Goal: Information Seeking & Learning: Check status

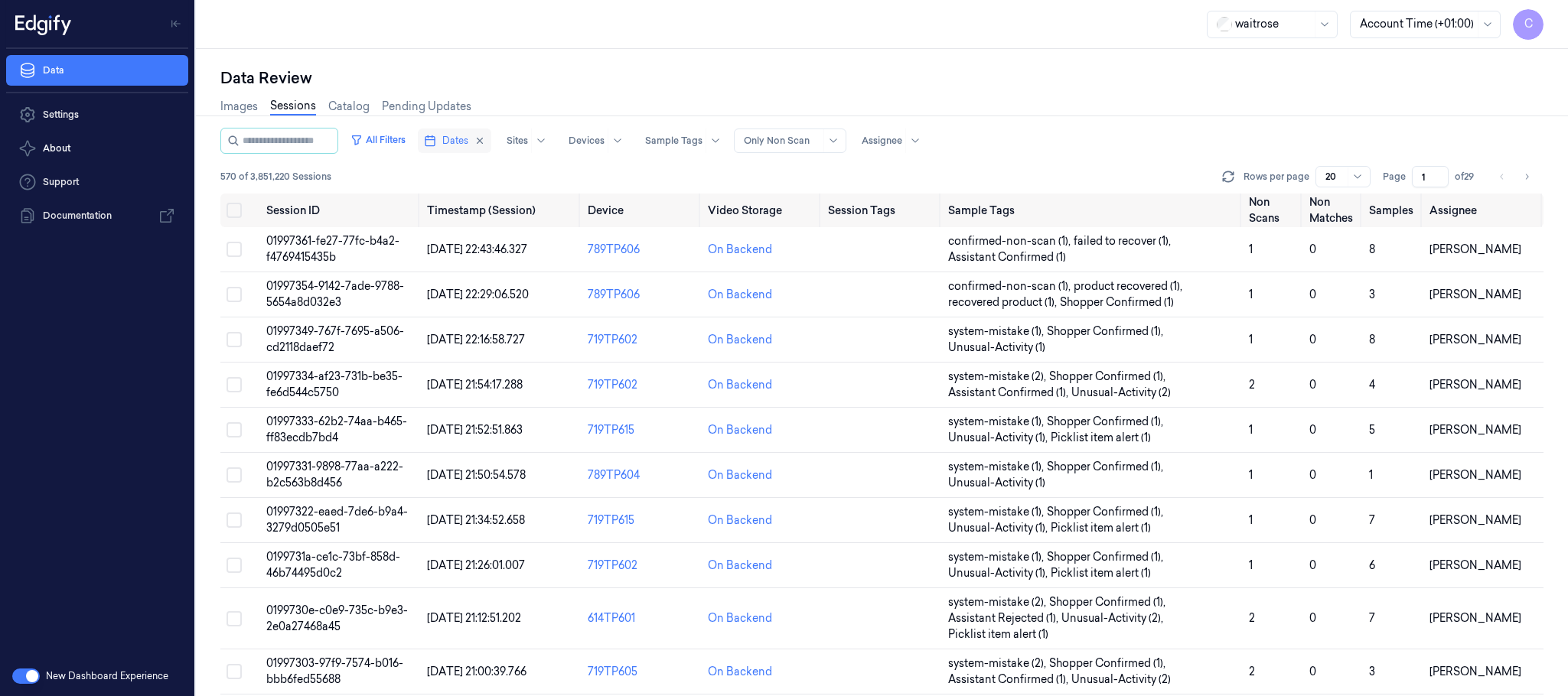
click at [455, 145] on button "Dates" at bounding box center [455, 140] width 73 height 24
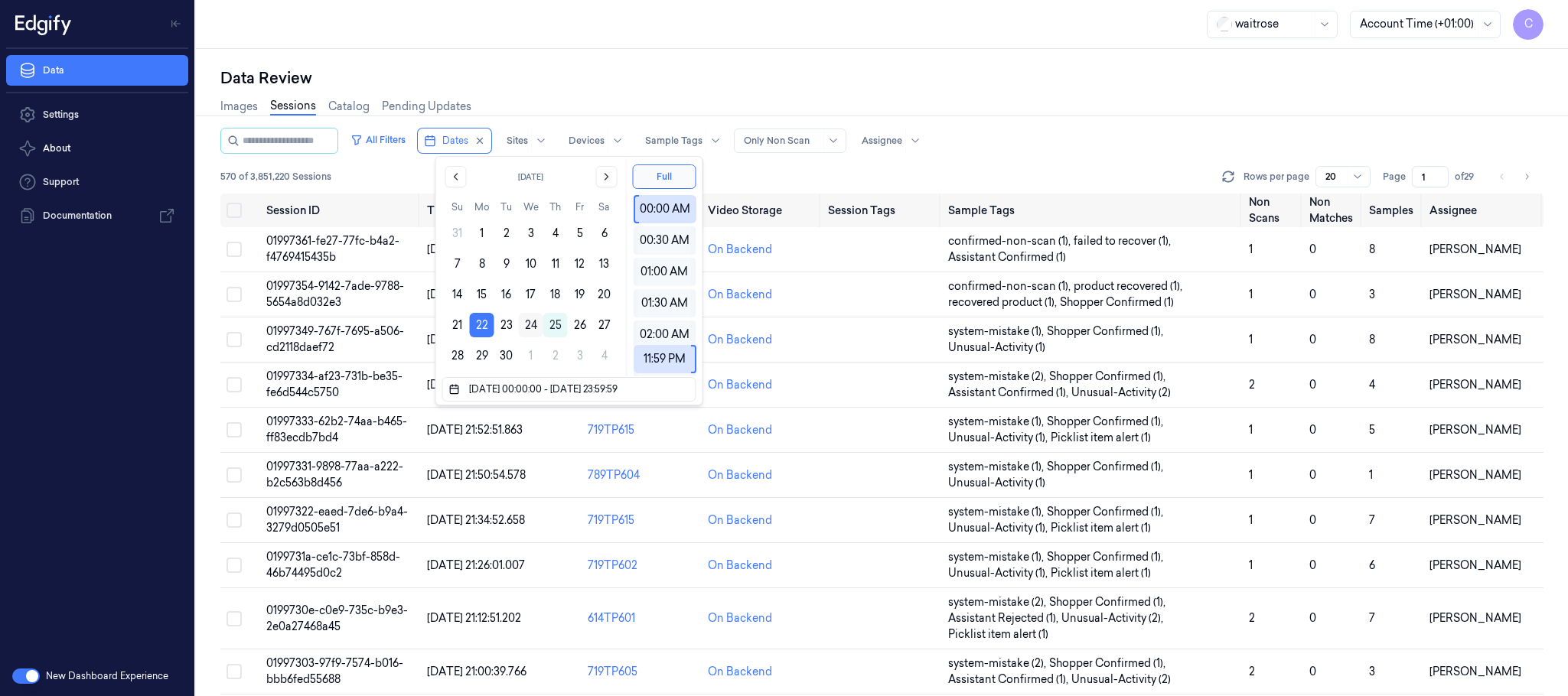
click at [533, 324] on button "24" at bounding box center [531, 324] width 24 height 24
click at [528, 325] on button "24" at bounding box center [531, 324] width 24 height 24
type input "[DATE] 00:00:00 - [DATE] 23:59:59"
click at [979, 44] on div "waitrose Account Time (+01:00) C" at bounding box center [881, 24] width 1372 height 49
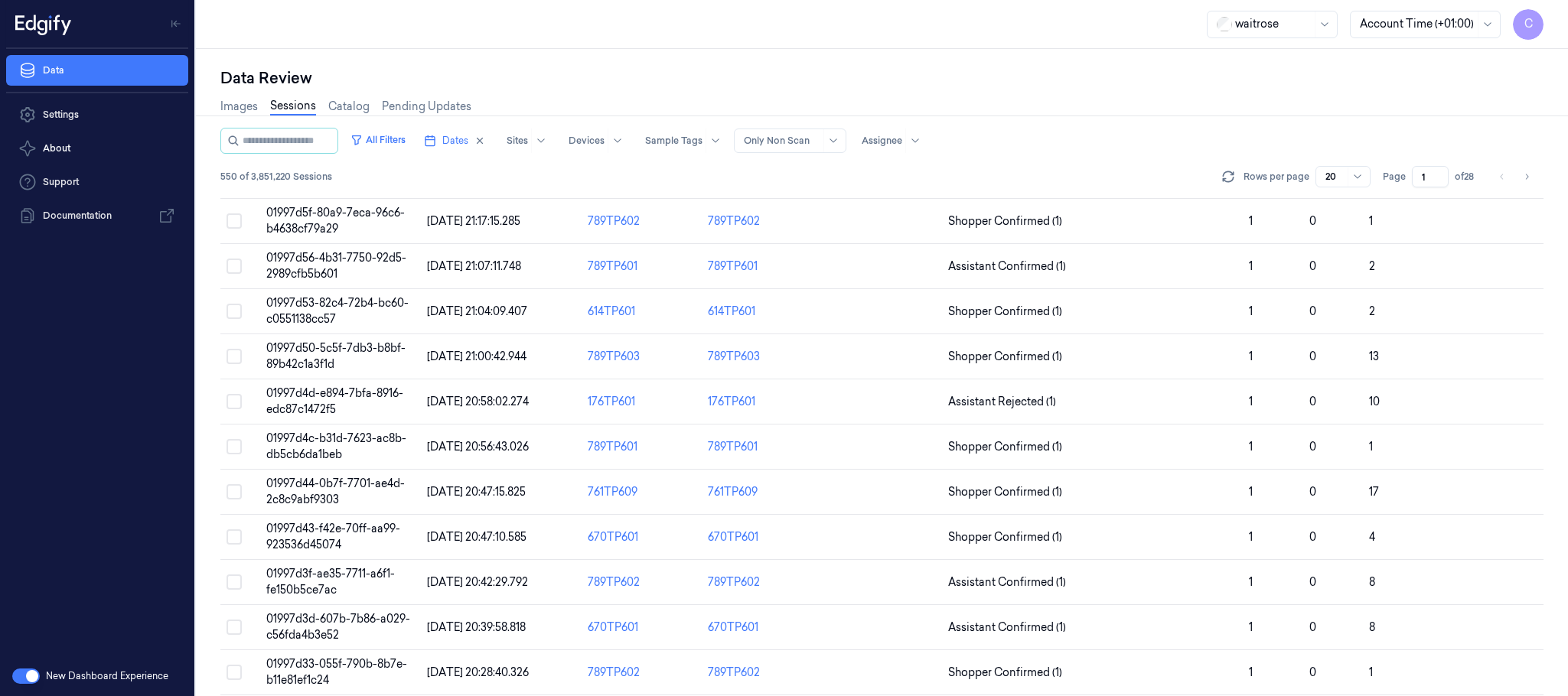
scroll to position [451, 0]
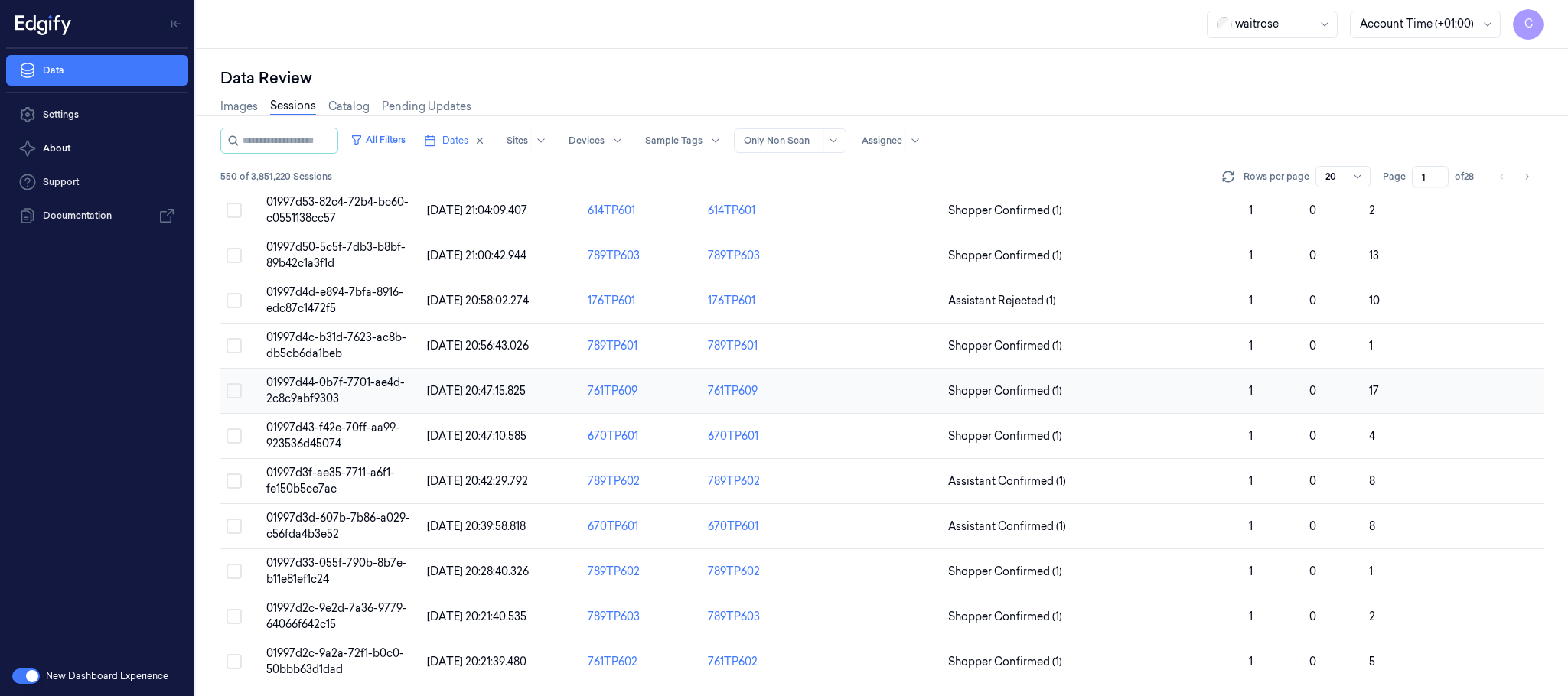
click at [368, 392] on td "01997d44-0b7f-7701-ae4d-2c8c9abf9303" at bounding box center [340, 391] width 161 height 45
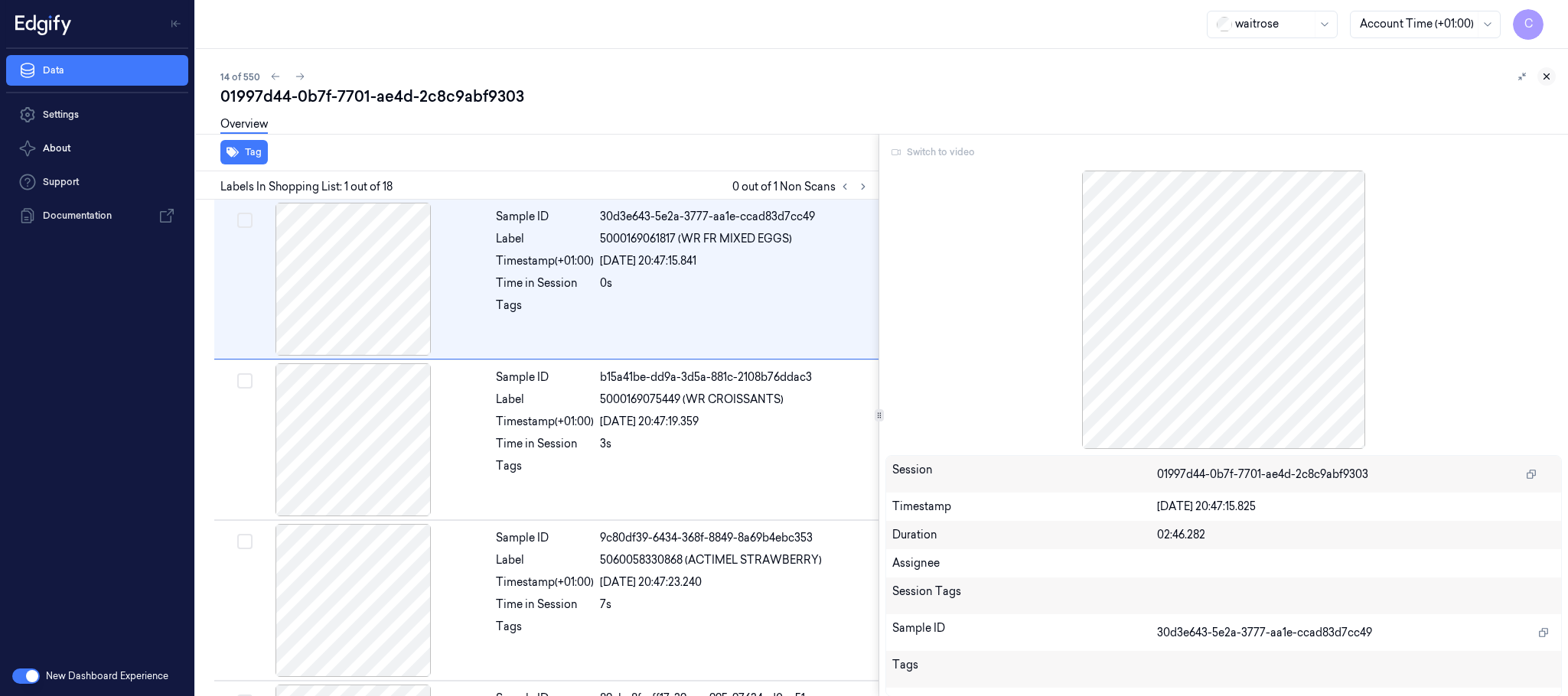
click at [1550, 79] on icon at bounding box center [1547, 77] width 6 height 6
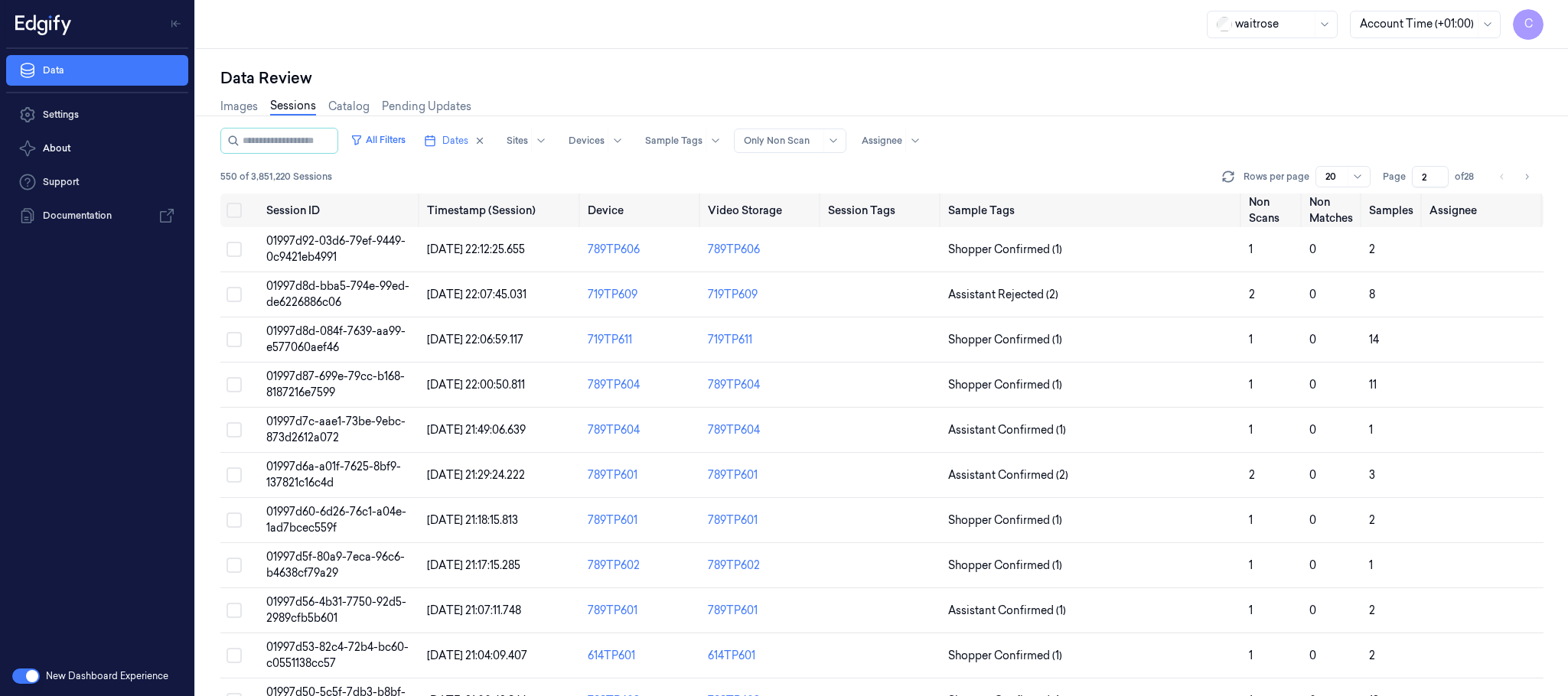
type input "2"
click at [1440, 170] on input "2" at bounding box center [1430, 176] width 37 height 21
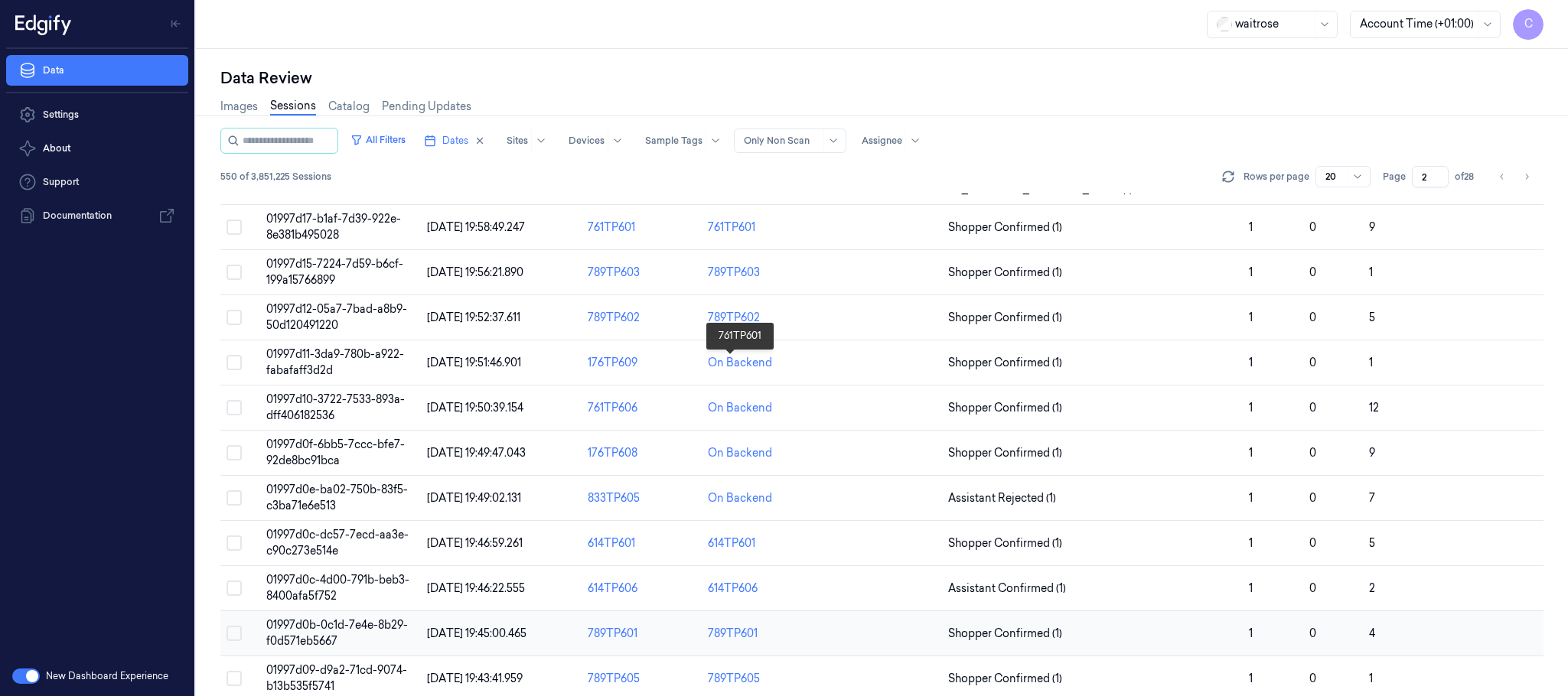
scroll to position [344, 0]
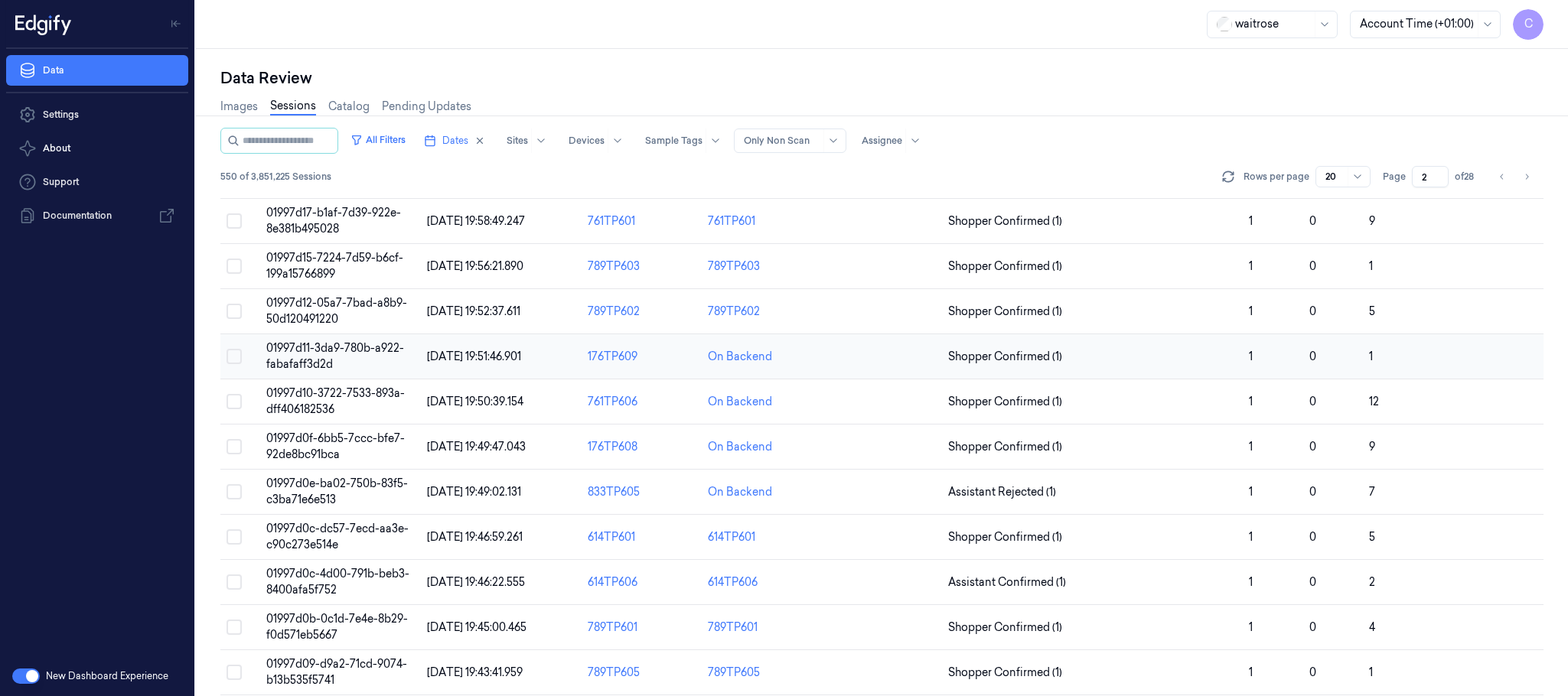
click at [838, 360] on td at bounding box center [881, 356] width 120 height 45
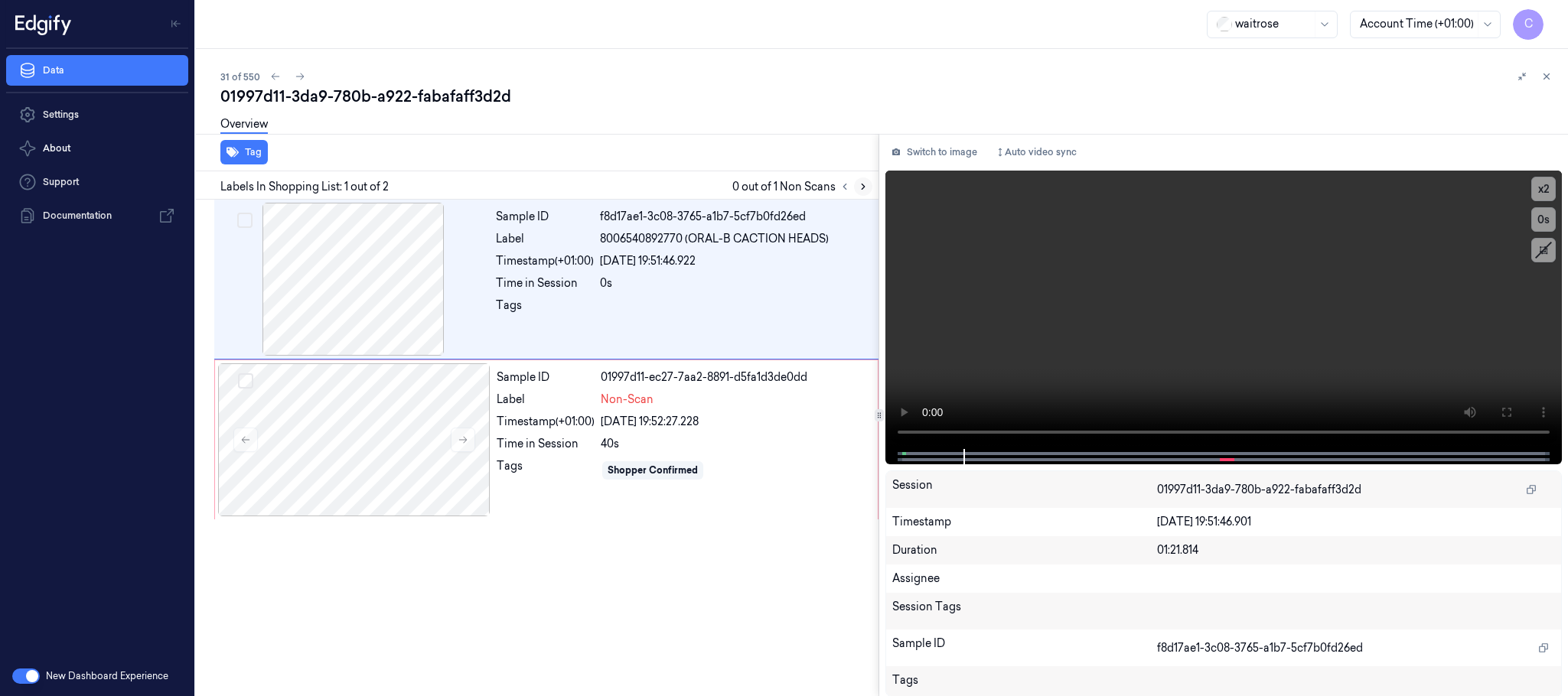
click at [863, 186] on icon at bounding box center [862, 186] width 11 height 11
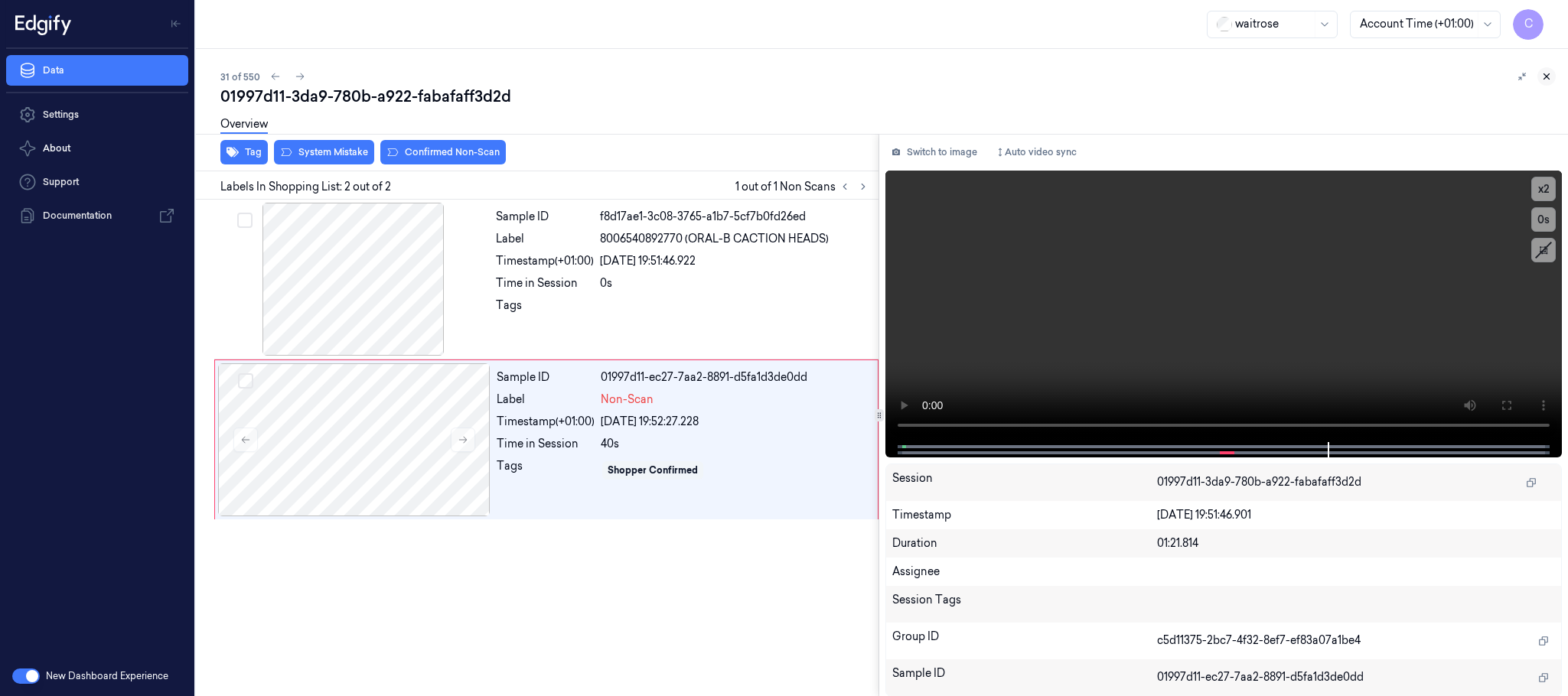
click at [1546, 78] on icon at bounding box center [1546, 76] width 11 height 11
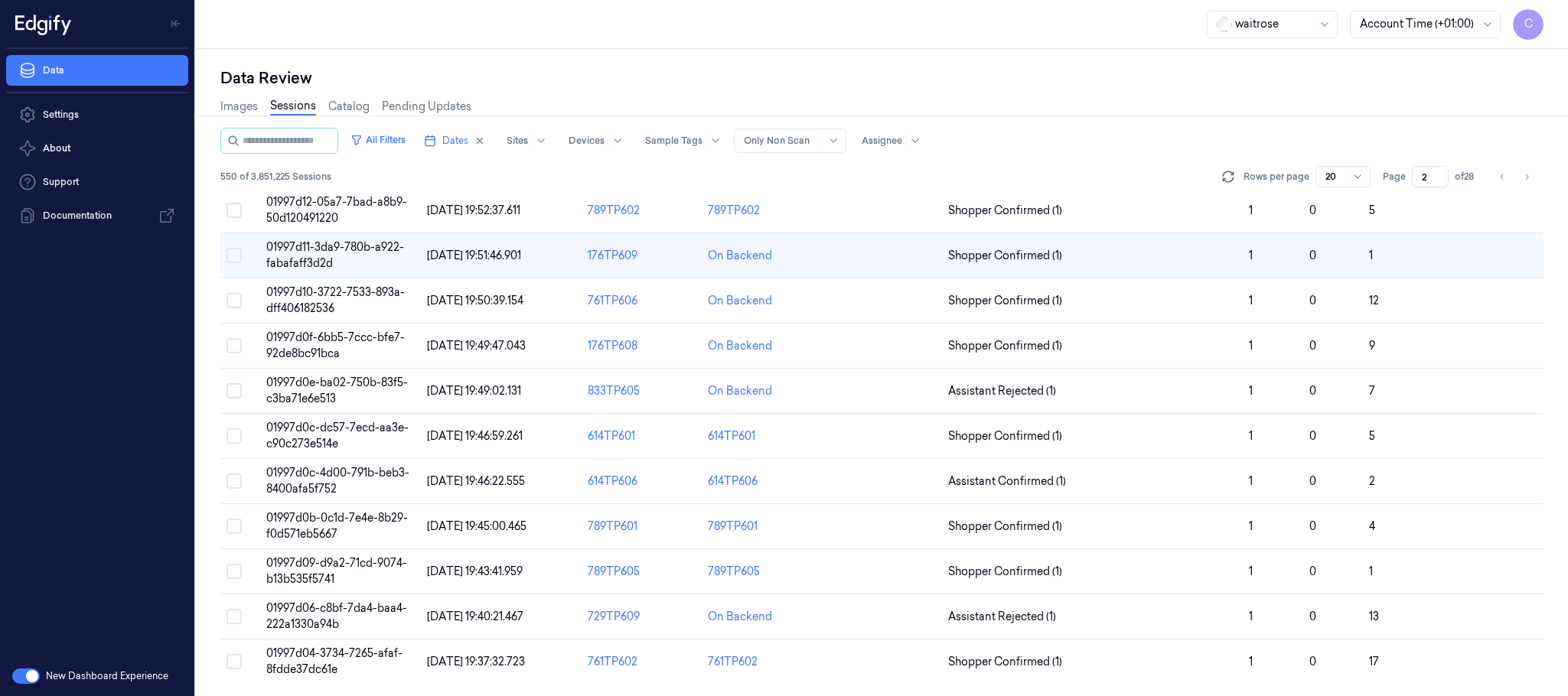
scroll to position [336, 0]
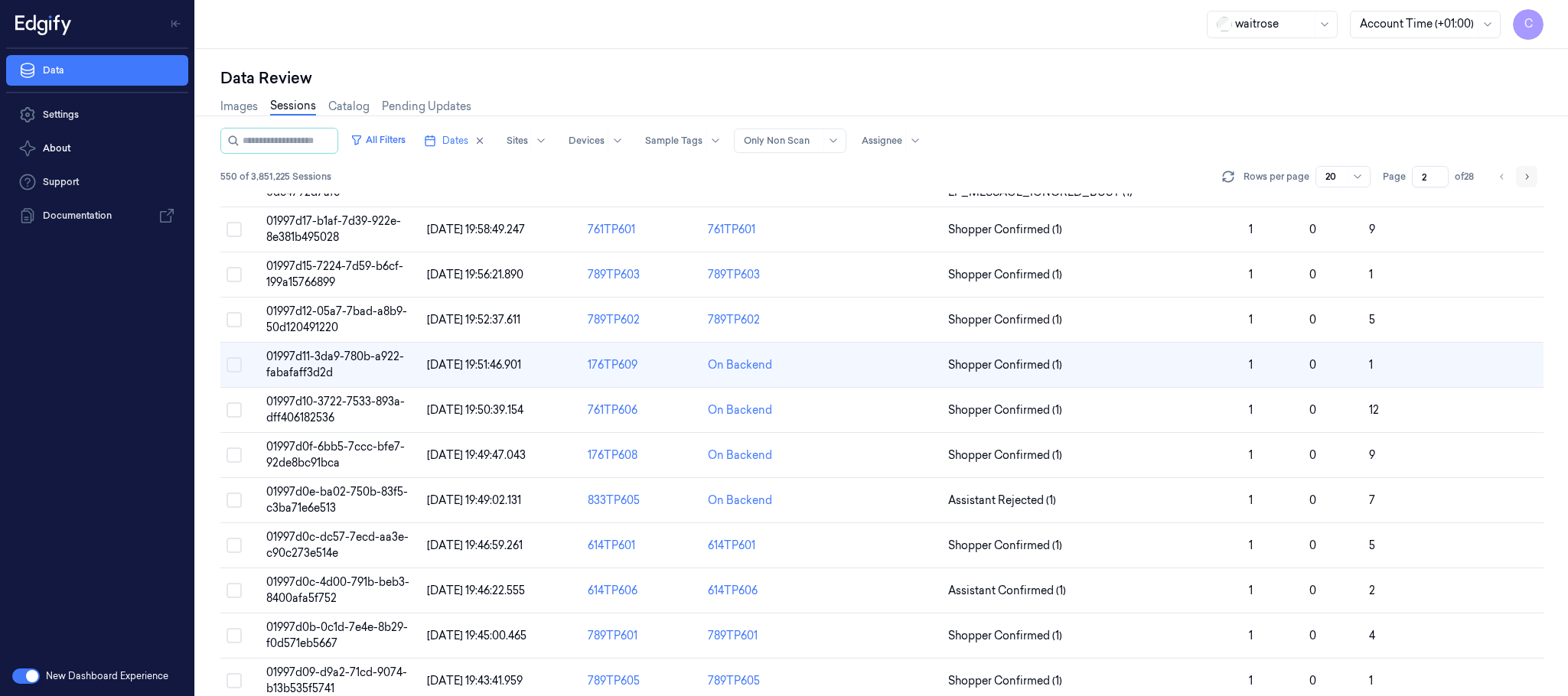
click at [1535, 176] on button "Go to next page" at bounding box center [1527, 176] width 21 height 21
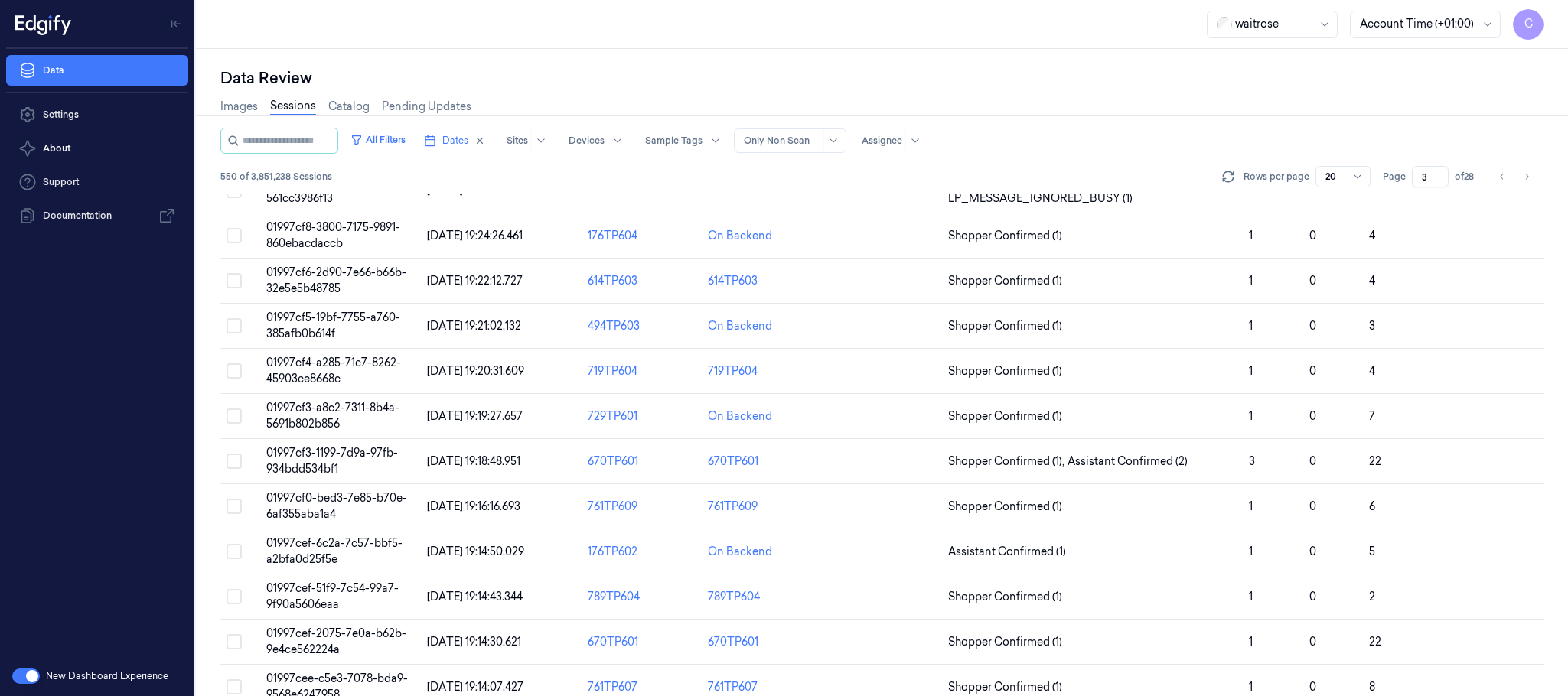
scroll to position [451, 0]
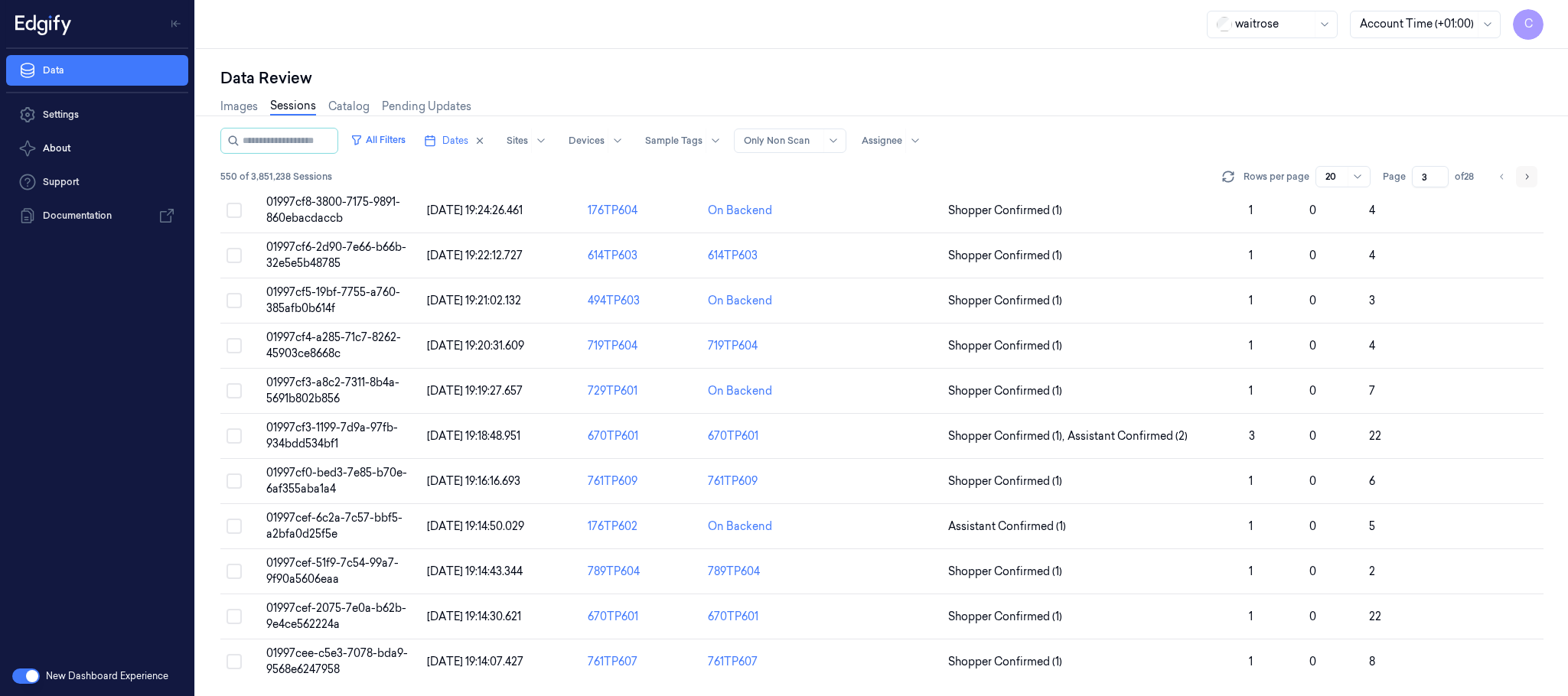
click at [1524, 177] on icon "Go to next page" at bounding box center [1527, 176] width 10 height 13
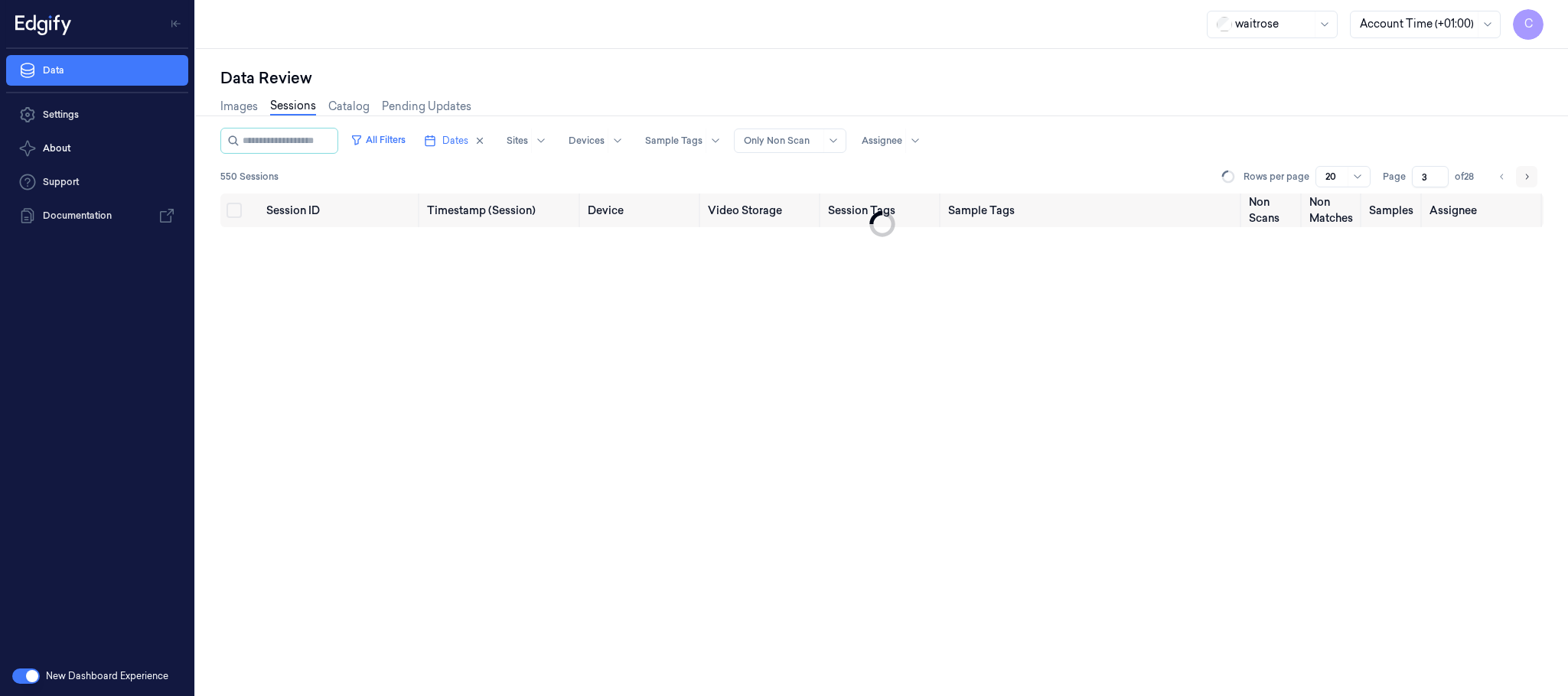
type input "4"
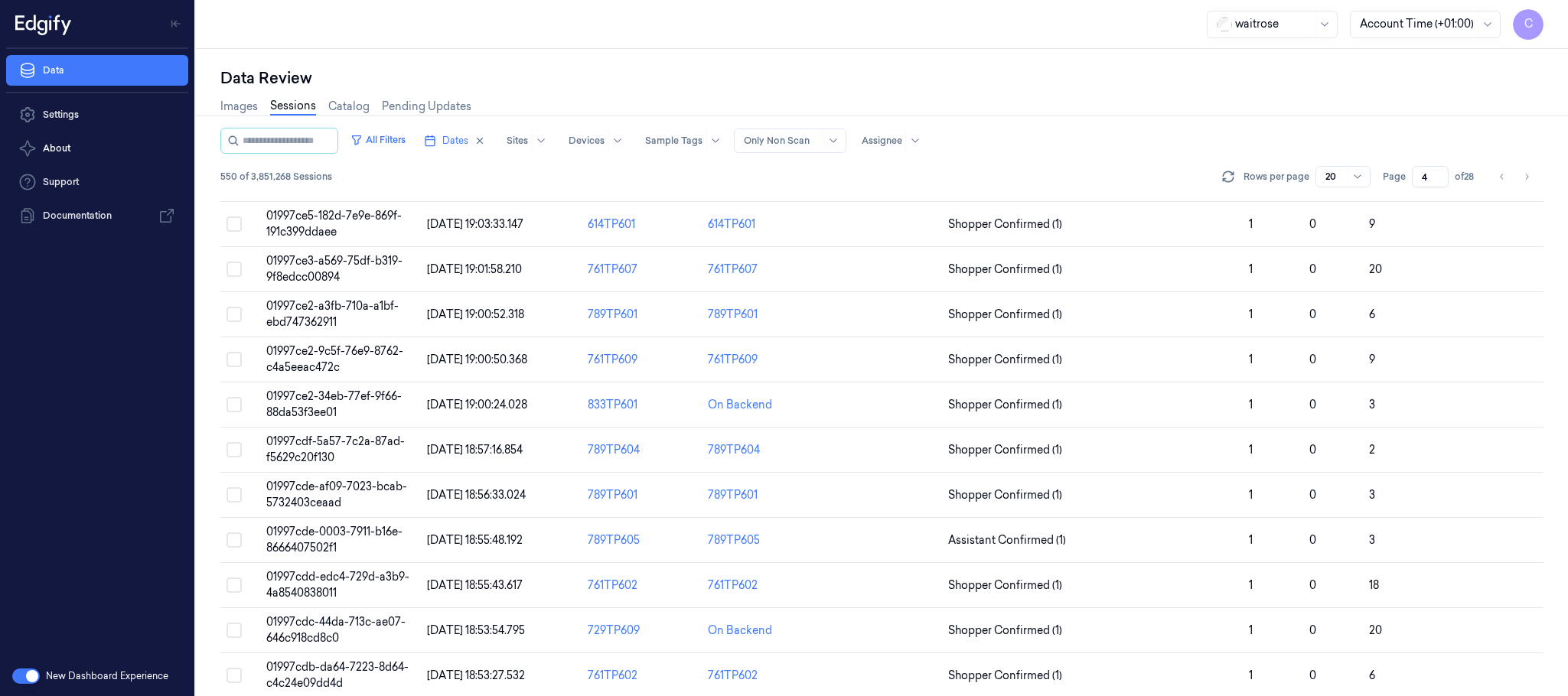
scroll to position [451, 0]
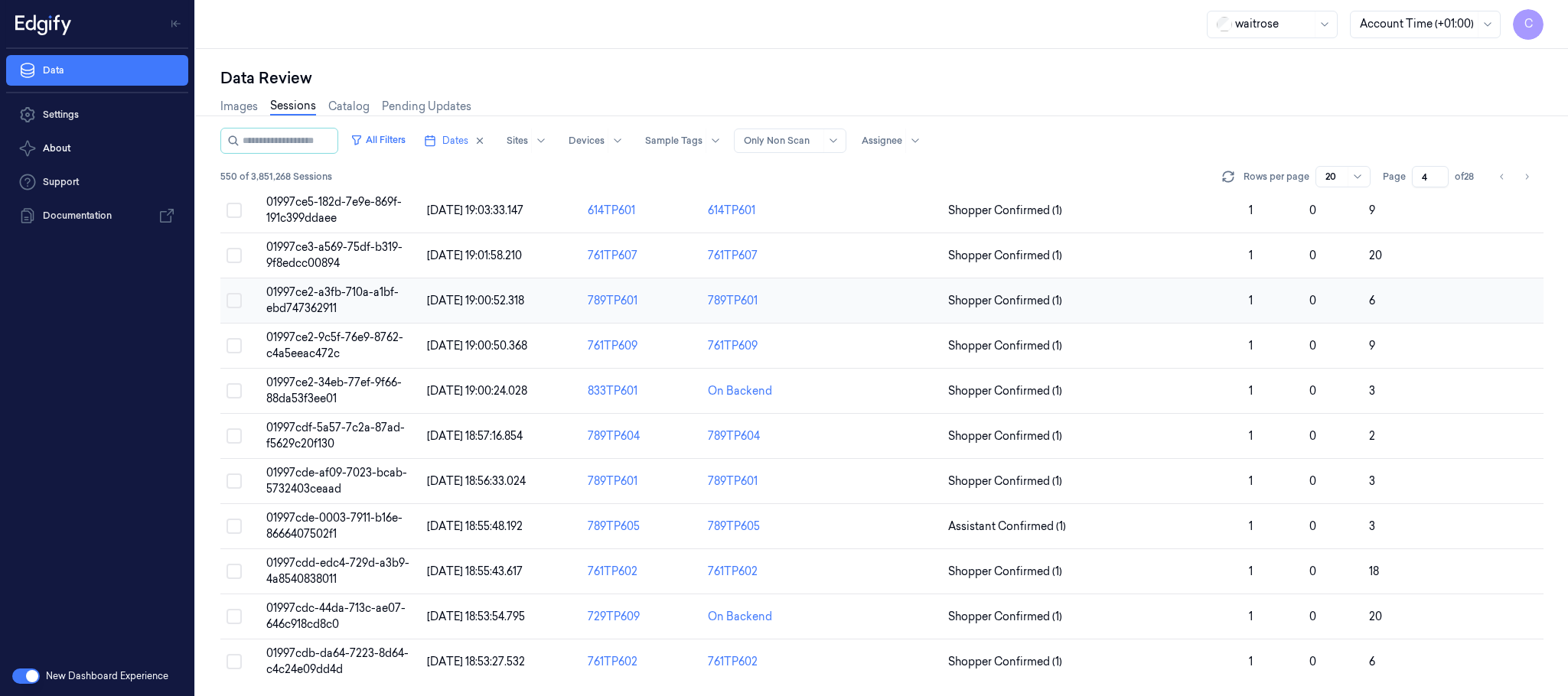
click at [240, 303] on button "Select row" at bounding box center [234, 300] width 15 height 15
click at [236, 338] on button "Select row" at bounding box center [234, 346] width 15 height 15
click at [229, 395] on button "Select row" at bounding box center [234, 391] width 15 height 15
click at [229, 436] on button "Select row" at bounding box center [234, 436] width 15 height 15
click at [143, 393] on div "Data Settings About Support Documentation" at bounding box center [97, 352] width 195 height 607
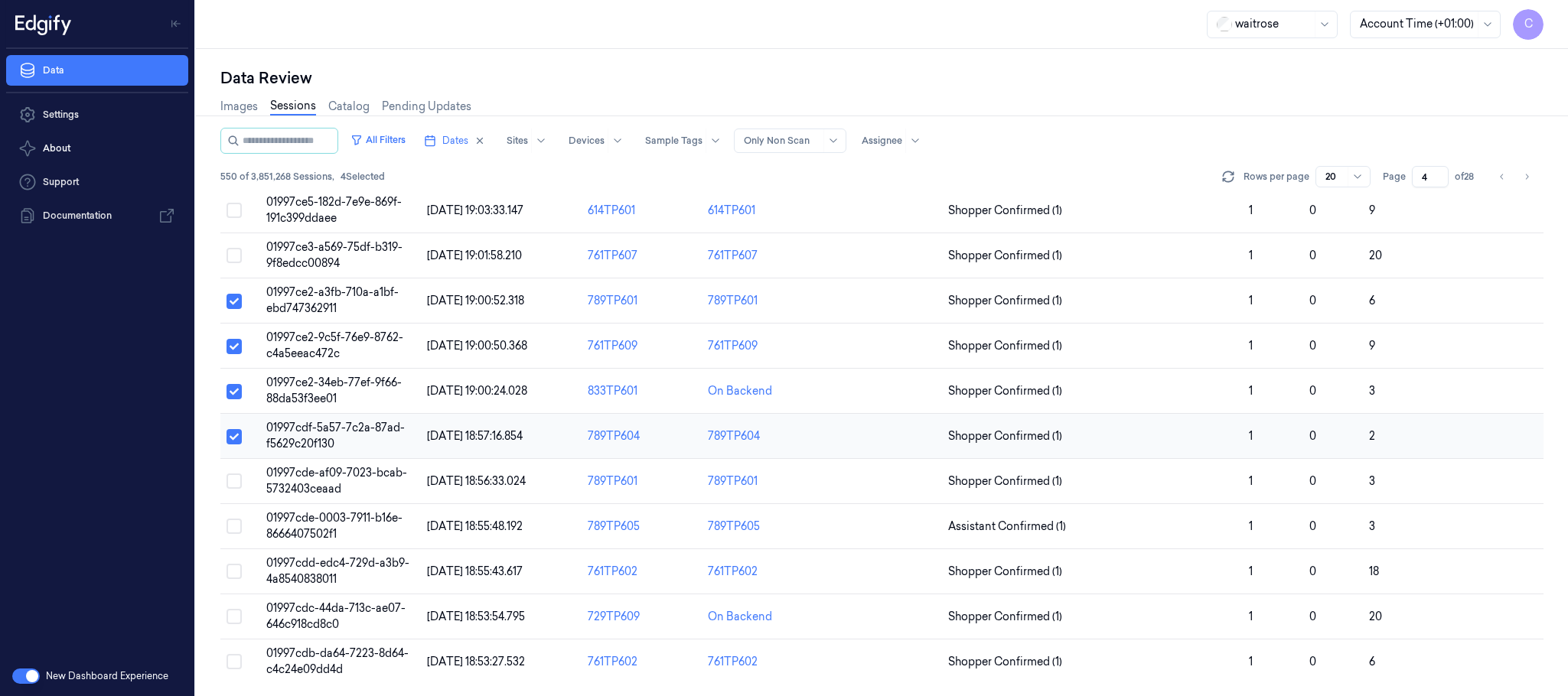
click at [232, 436] on button "Select row" at bounding box center [234, 437] width 15 height 15
click at [239, 393] on button "Select row" at bounding box center [234, 392] width 15 height 15
click at [232, 339] on button "Select row" at bounding box center [234, 347] width 15 height 15
click at [237, 299] on button "Select row" at bounding box center [234, 301] width 15 height 15
